Goal: Transaction & Acquisition: Purchase product/service

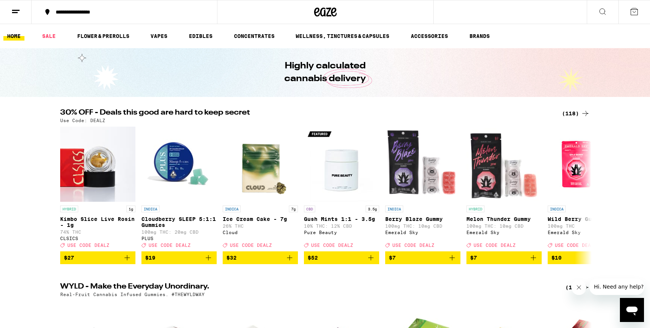
click at [21, 11] on button at bounding box center [16, 12] width 32 height 24
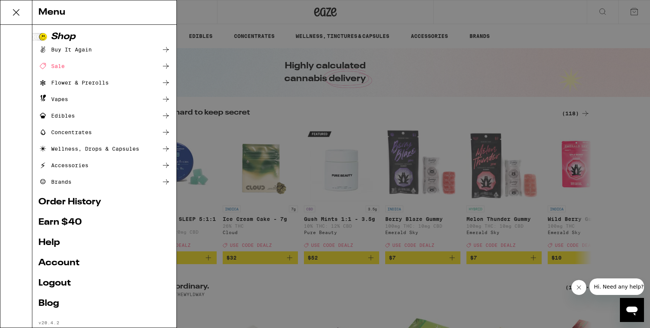
click at [250, 126] on div "Menu Shop Buy It Again Sale Flower & Prerolls Vapes Edibles Concentrates Wellne…" at bounding box center [325, 164] width 650 height 328
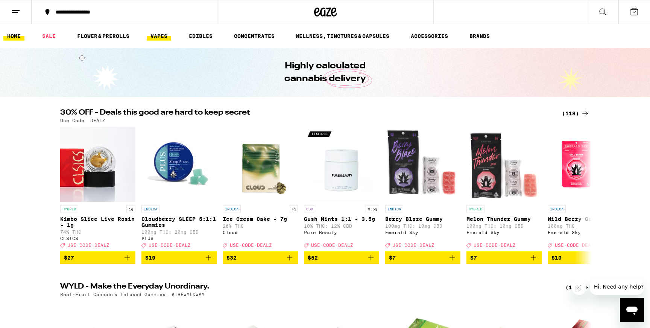
click at [159, 37] on link "VAPES" at bounding box center [159, 36] width 24 height 9
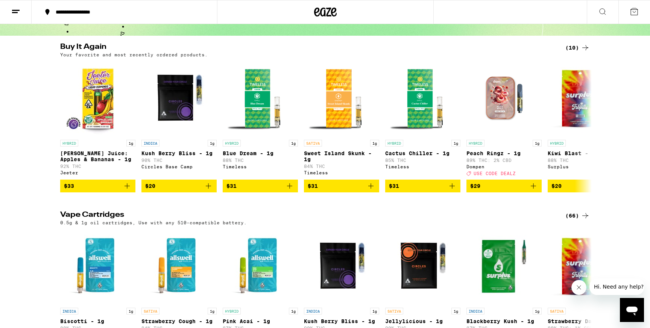
scroll to position [62, 0]
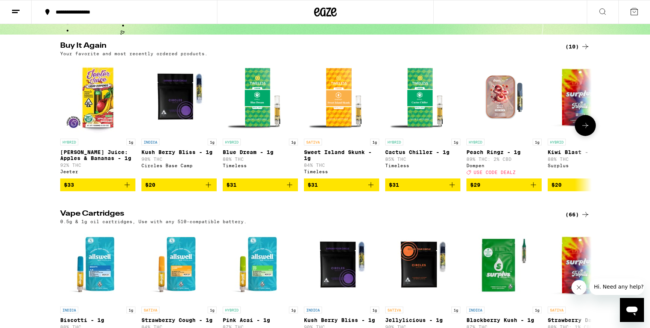
click at [582, 135] on button at bounding box center [585, 125] width 21 height 21
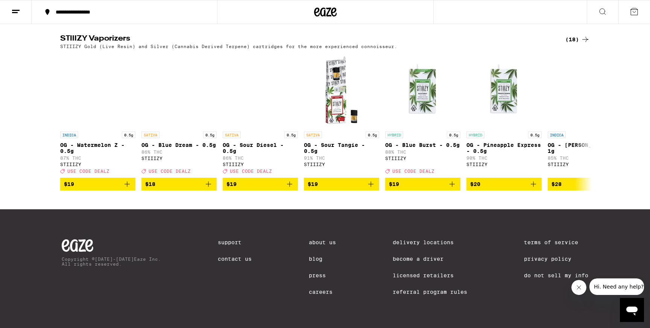
scroll to position [736, 0]
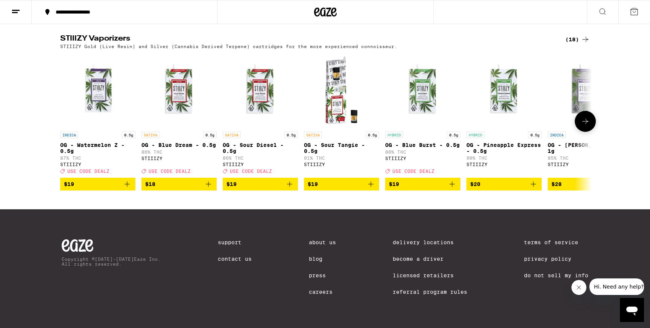
click at [128, 189] on icon "Add to bag" at bounding box center [127, 184] width 9 height 9
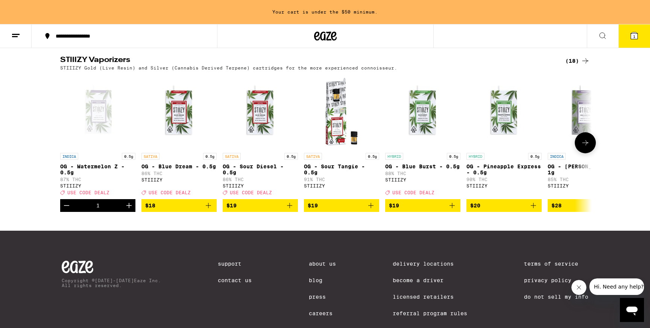
scroll to position [760, 0]
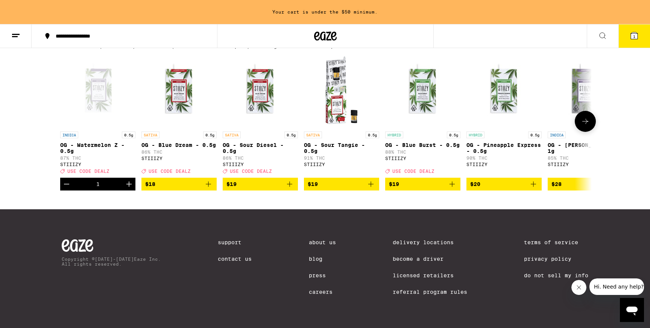
click at [453, 189] on icon "Add to bag" at bounding box center [451, 184] width 9 height 9
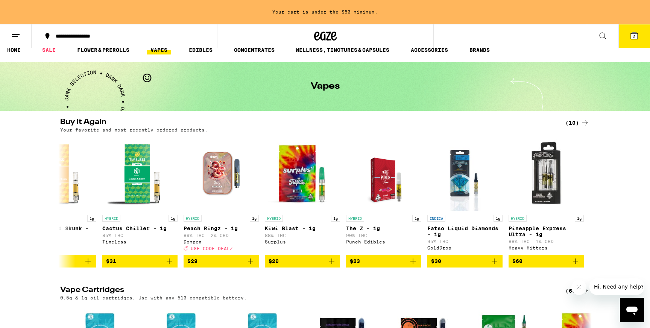
scroll to position [0, 0]
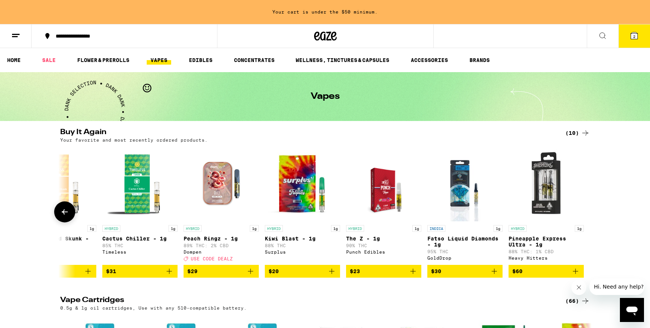
click at [65, 217] on icon at bounding box center [64, 212] width 9 height 9
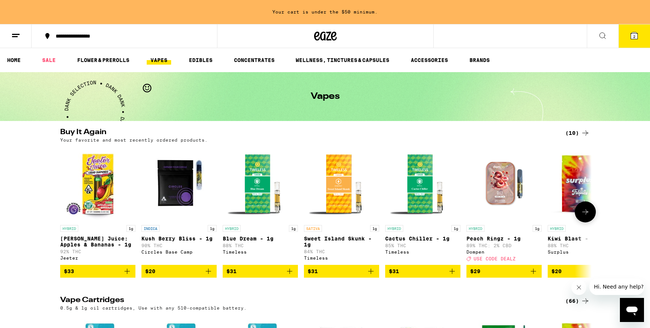
click at [534, 276] on icon "Add to bag" at bounding box center [533, 271] width 9 height 9
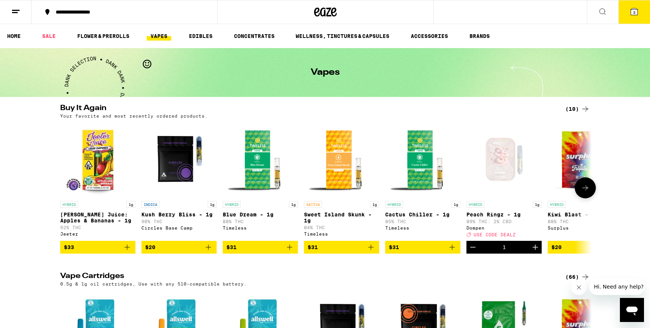
click at [535, 250] on icon "Increment" at bounding box center [534, 247] width 5 height 5
click at [596, 187] on div "Buy It Again (10) Your favorite and most recently ordered products. HYBRID 1g […" at bounding box center [325, 179] width 650 height 149
click at [586, 193] on icon at bounding box center [585, 187] width 9 height 9
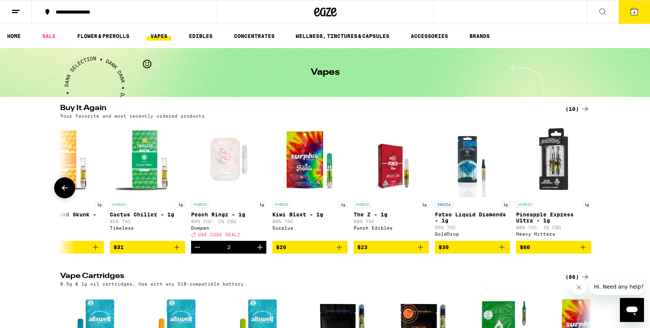
scroll to position [0, 283]
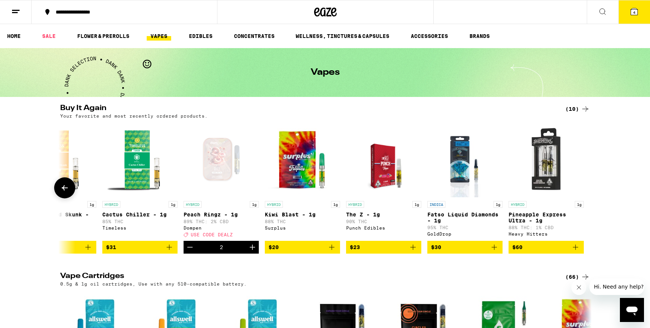
click at [586, 193] on div at bounding box center [585, 187] width 21 height 21
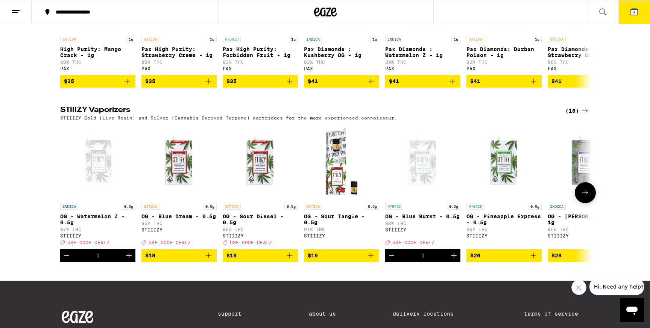
scroll to position [668, 0]
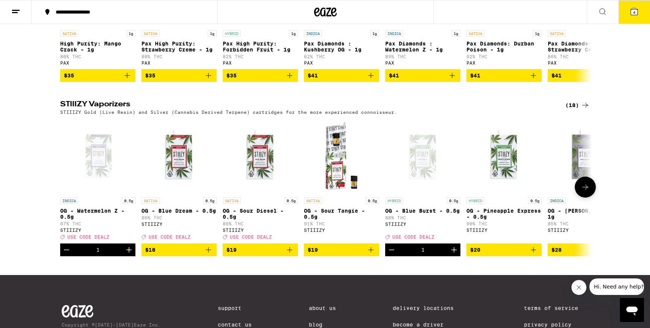
click at [587, 198] on button at bounding box center [585, 187] width 21 height 21
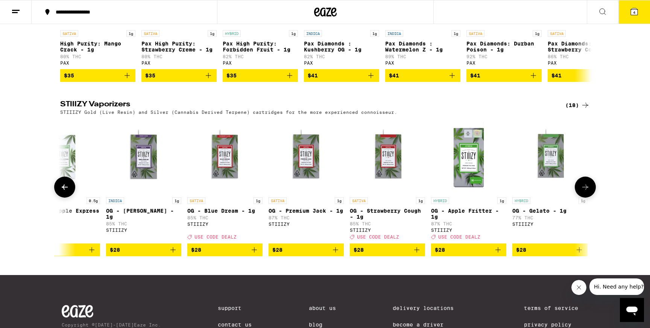
scroll to position [0, 447]
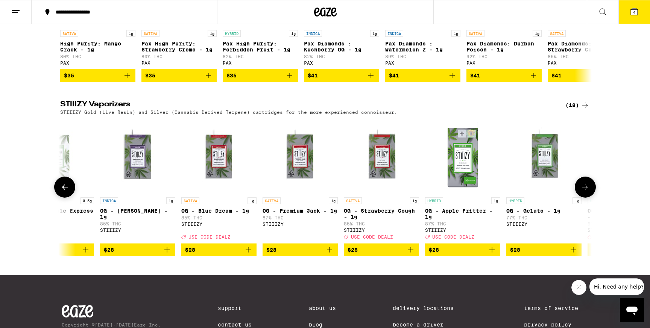
click at [411, 255] on icon "Add to bag" at bounding box center [410, 250] width 9 height 9
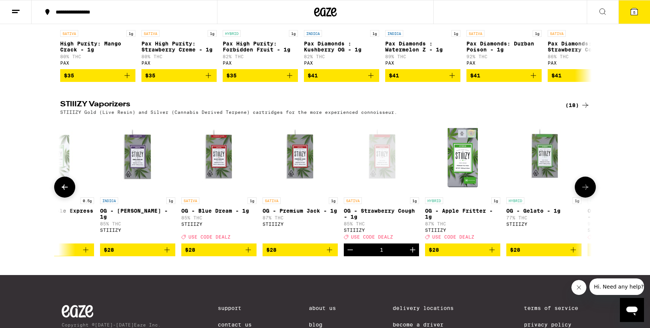
click at [493, 255] on icon "Add to bag" at bounding box center [491, 250] width 9 height 9
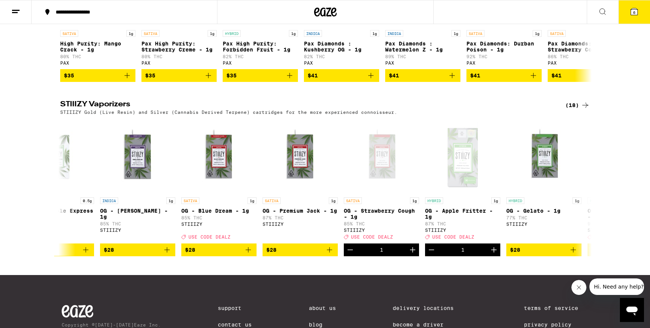
click at [636, 10] on icon at bounding box center [634, 11] width 7 height 7
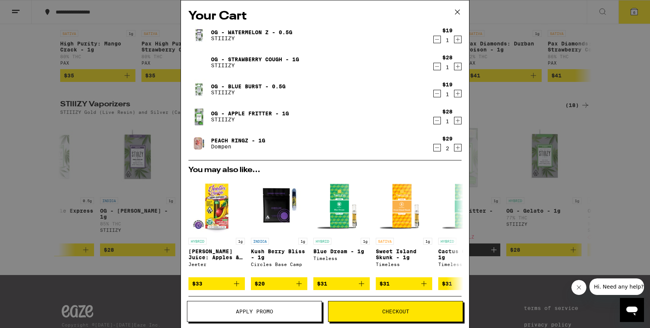
click at [256, 309] on span "Apply Promo" at bounding box center [254, 311] width 37 height 5
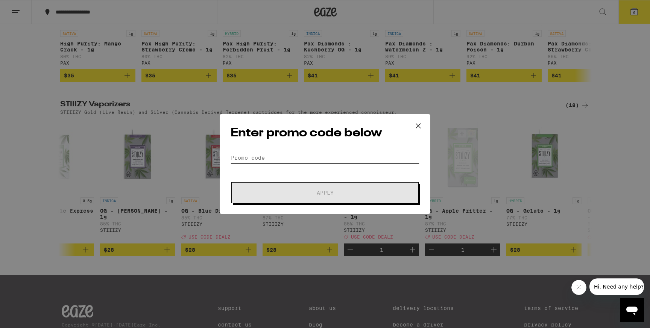
click at [335, 155] on input "Promo Code" at bounding box center [324, 157] width 189 height 11
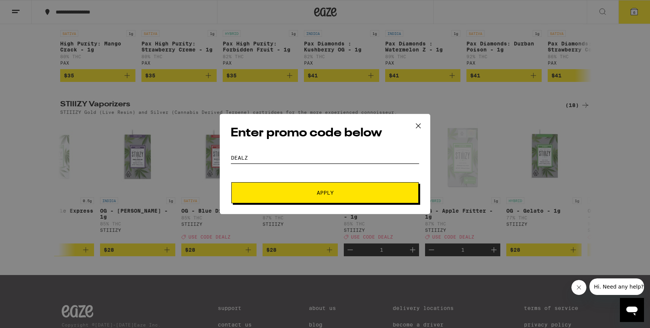
type input "dealz"
click at [231, 182] on button "Apply" at bounding box center [324, 192] width 187 height 21
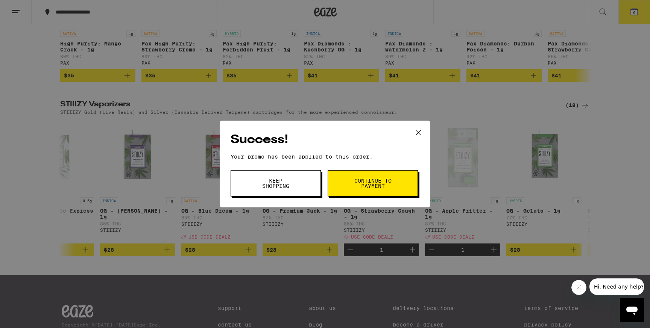
click at [423, 182] on div "Success! Your promo has been applied to this order. Promo Code dealz Keep Shopp…" at bounding box center [325, 164] width 211 height 87
click at [298, 185] on button "Keep Shopping" at bounding box center [275, 183] width 90 height 26
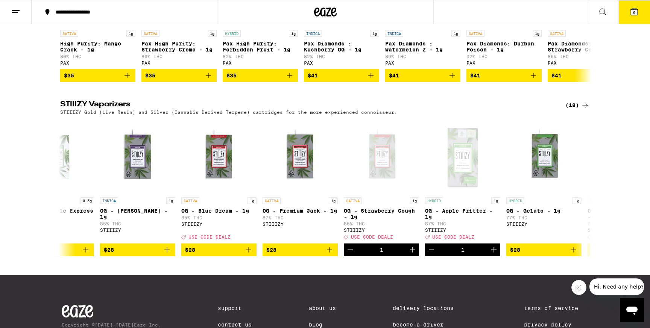
click at [630, 15] on icon at bounding box center [633, 11] width 9 height 9
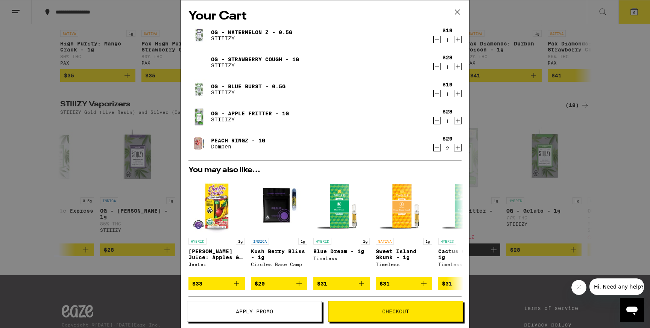
scroll to position [111, 0]
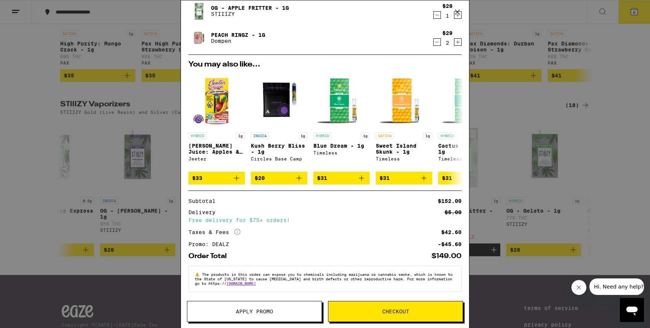
click at [390, 309] on span "Checkout" at bounding box center [395, 311] width 27 height 5
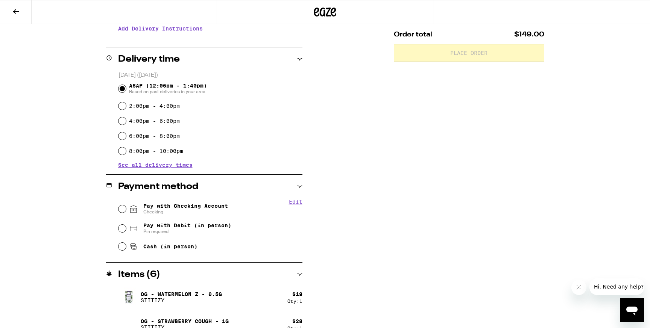
scroll to position [257, 0]
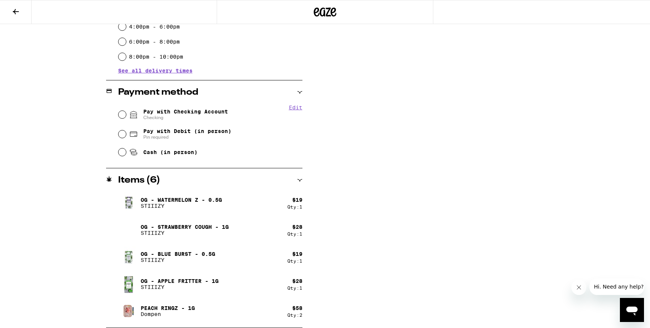
click at [183, 111] on span "Pay with Checking Account Checking" at bounding box center [185, 115] width 85 height 12
click at [126, 111] on input "Pay with Checking Account Checking" at bounding box center [122, 115] width 8 height 8
radio input "true"
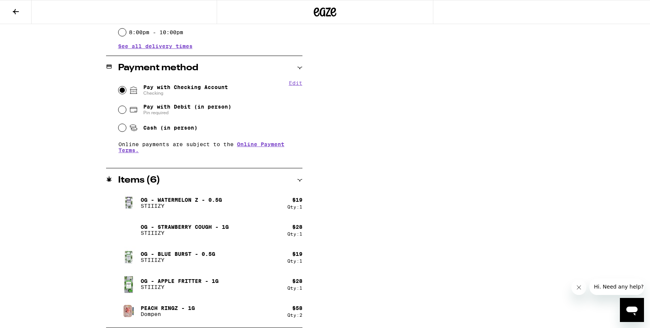
scroll to position [0, 0]
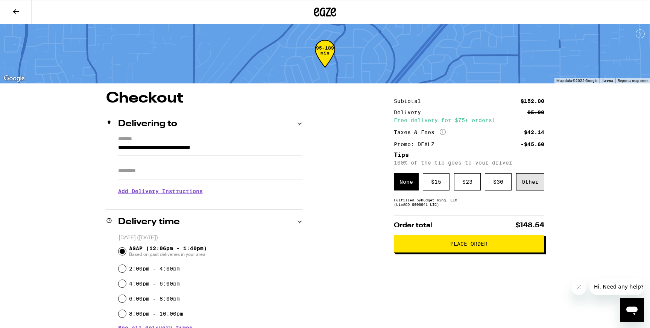
click at [527, 180] on div "Other" at bounding box center [530, 181] width 28 height 17
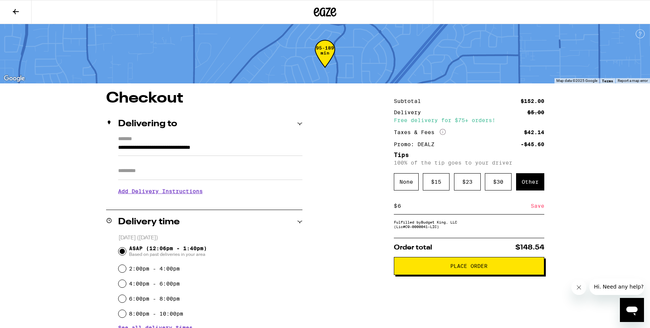
type input "6"
click at [538, 213] on div "Save" at bounding box center [538, 206] width 14 height 17
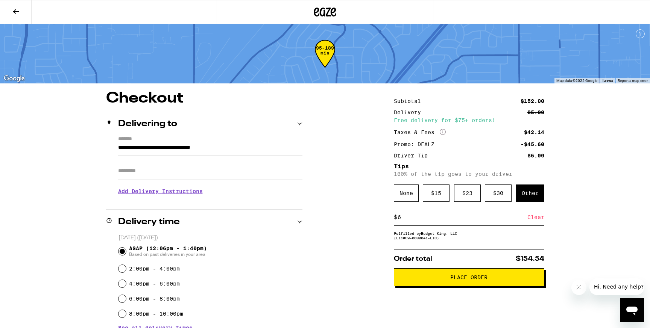
click at [480, 287] on button "Place Order" at bounding box center [469, 277] width 150 height 18
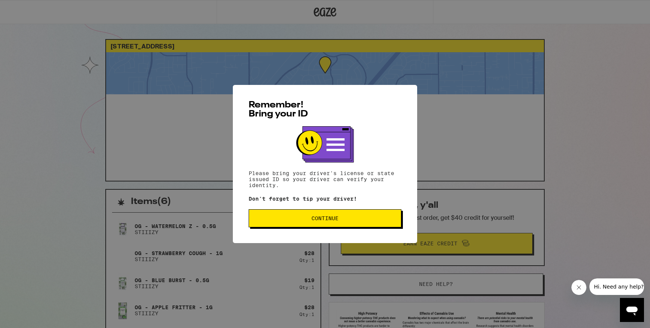
click at [281, 224] on button "Continue" at bounding box center [325, 218] width 153 height 18
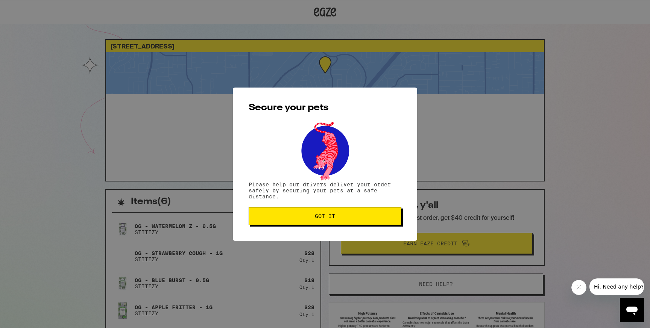
click at [333, 214] on button "Got it" at bounding box center [325, 216] width 153 height 18
